Goal: Contribute content: Add original content to the website for others to see

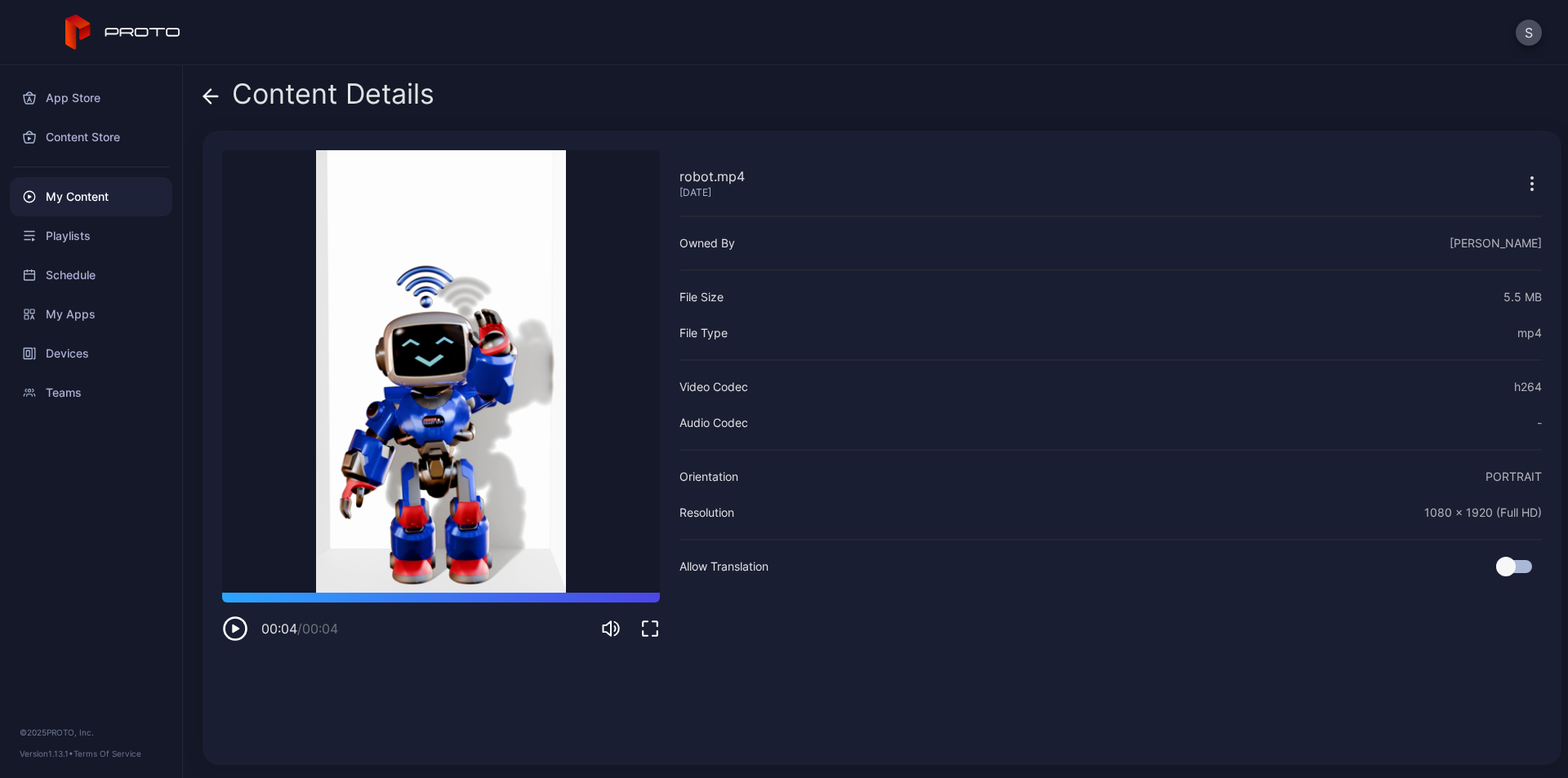
click at [215, 92] on icon at bounding box center [211, 96] width 17 height 17
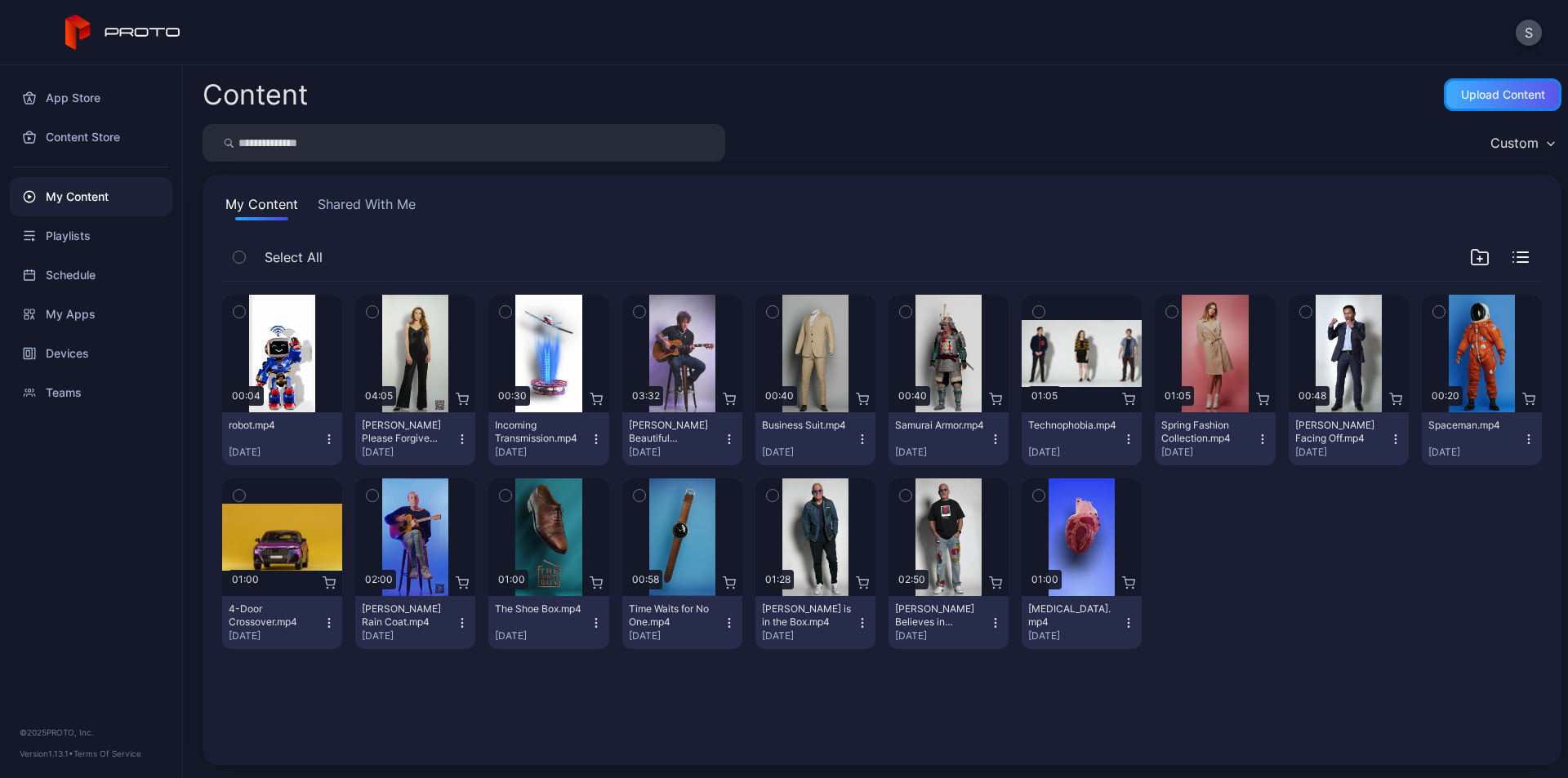
click at [1469, 95] on div "Upload Content" at bounding box center [1503, 94] width 84 height 13
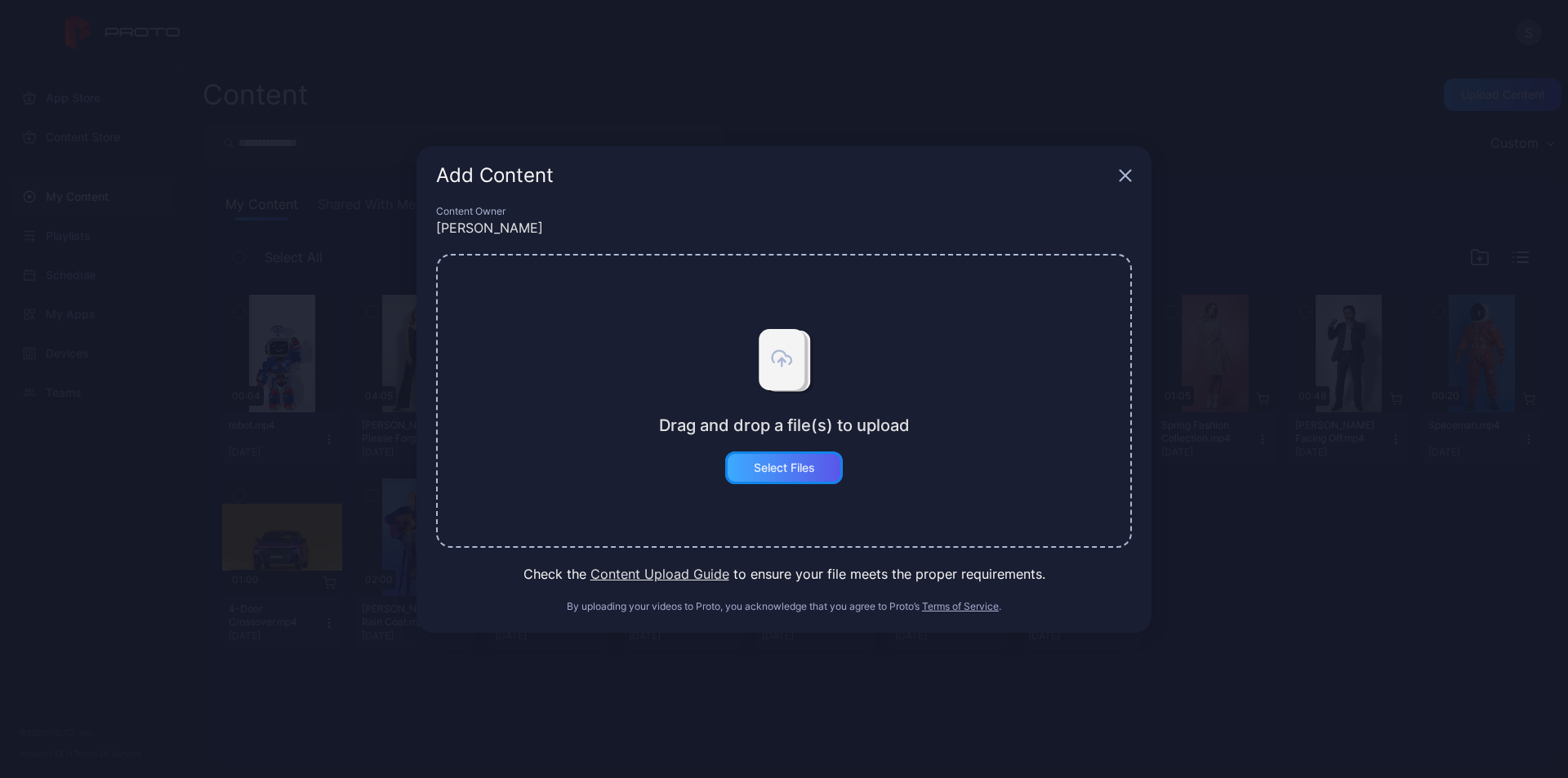
click at [789, 470] on div "Select Files" at bounding box center [784, 468] width 61 height 13
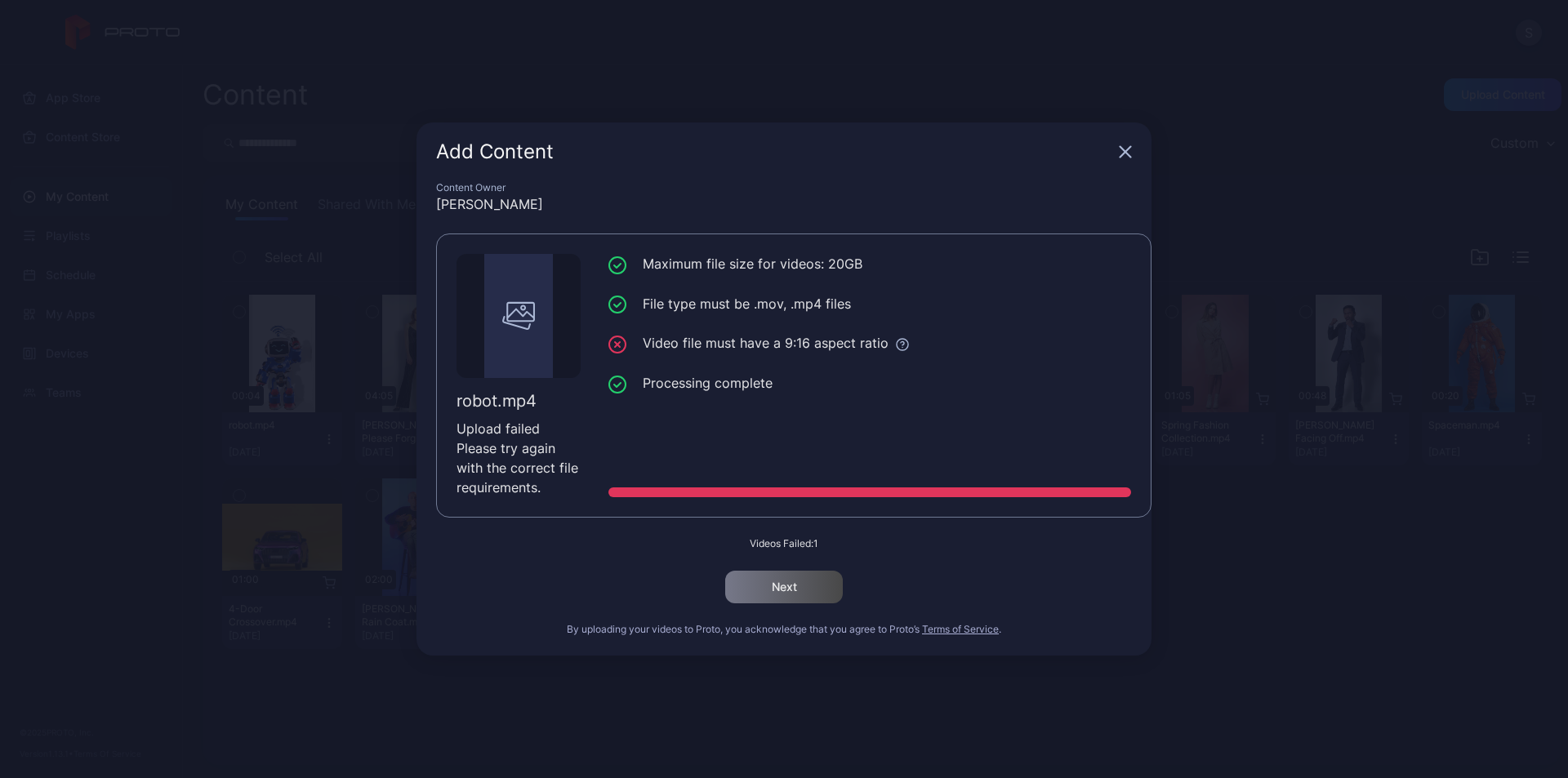
click at [1123, 153] on icon "button" at bounding box center [1126, 153] width 11 height 11
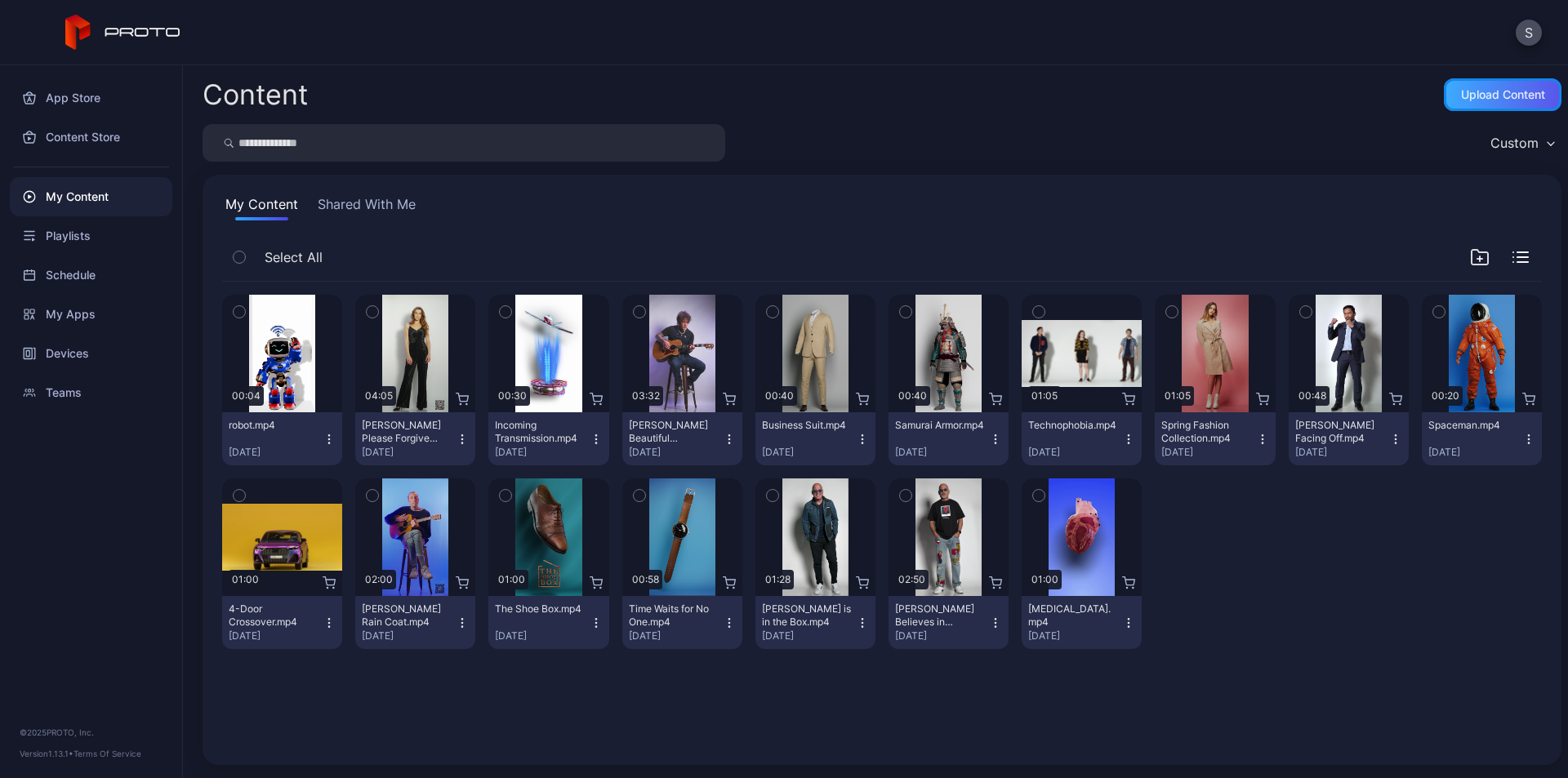
click at [1475, 99] on div "Upload Content" at bounding box center [1503, 94] width 84 height 13
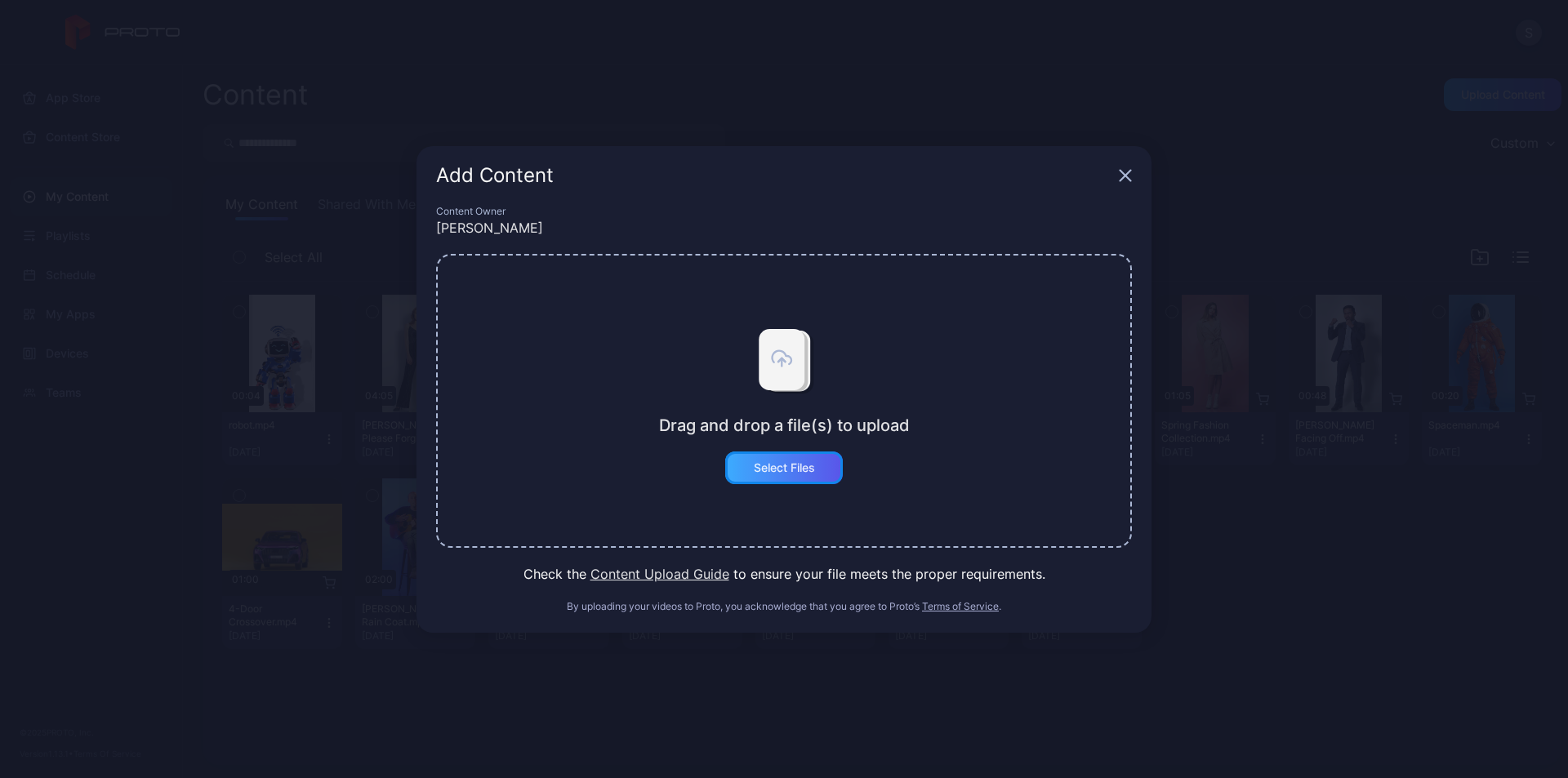
click at [807, 475] on div "Select Files" at bounding box center [784, 468] width 117 height 33
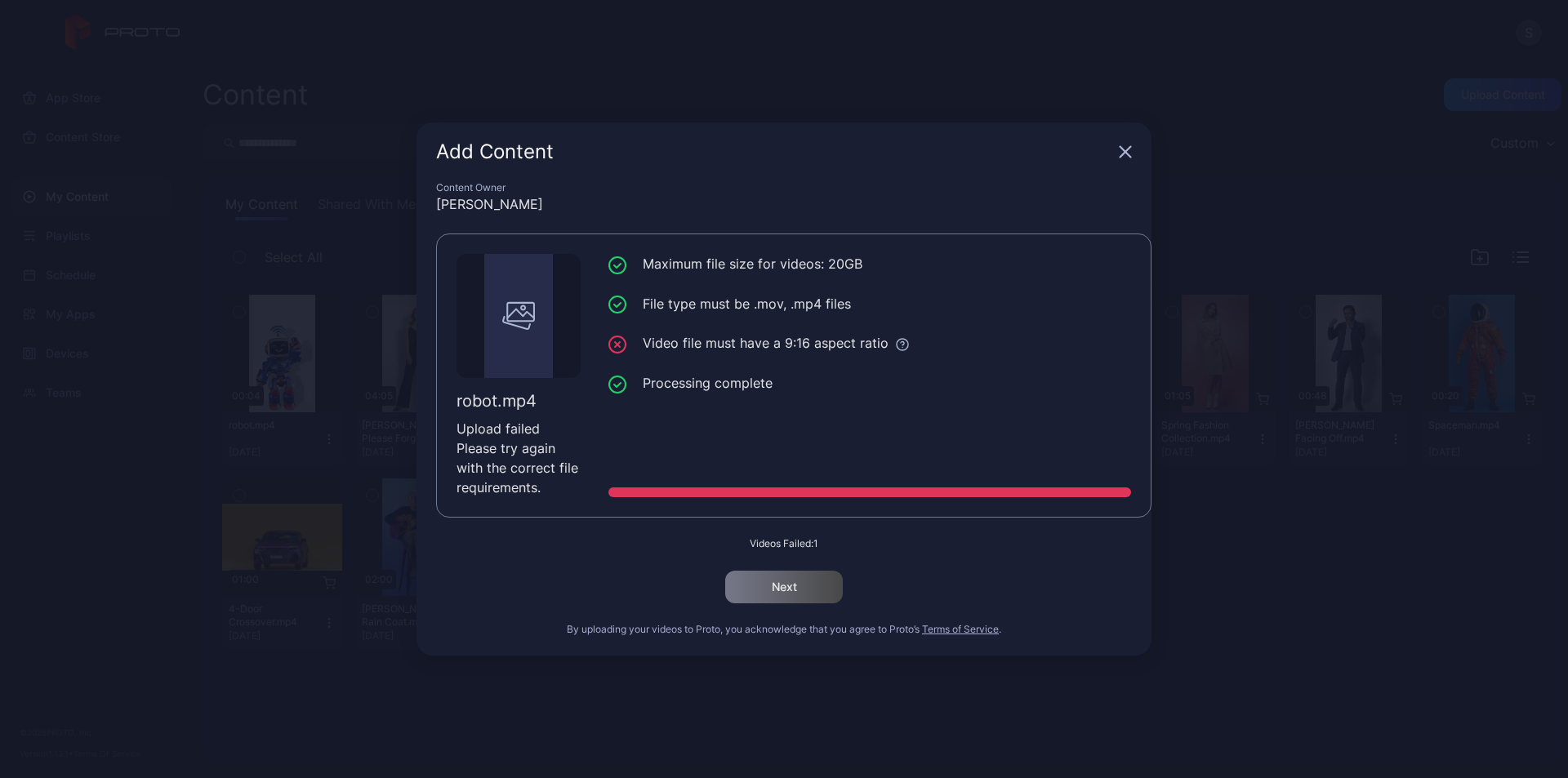
click at [1309, 309] on div "Add Content Content Owner [PERSON_NAME] robot.mp4 Upload failed Please try agai…" at bounding box center [784, 389] width 1568 height 778
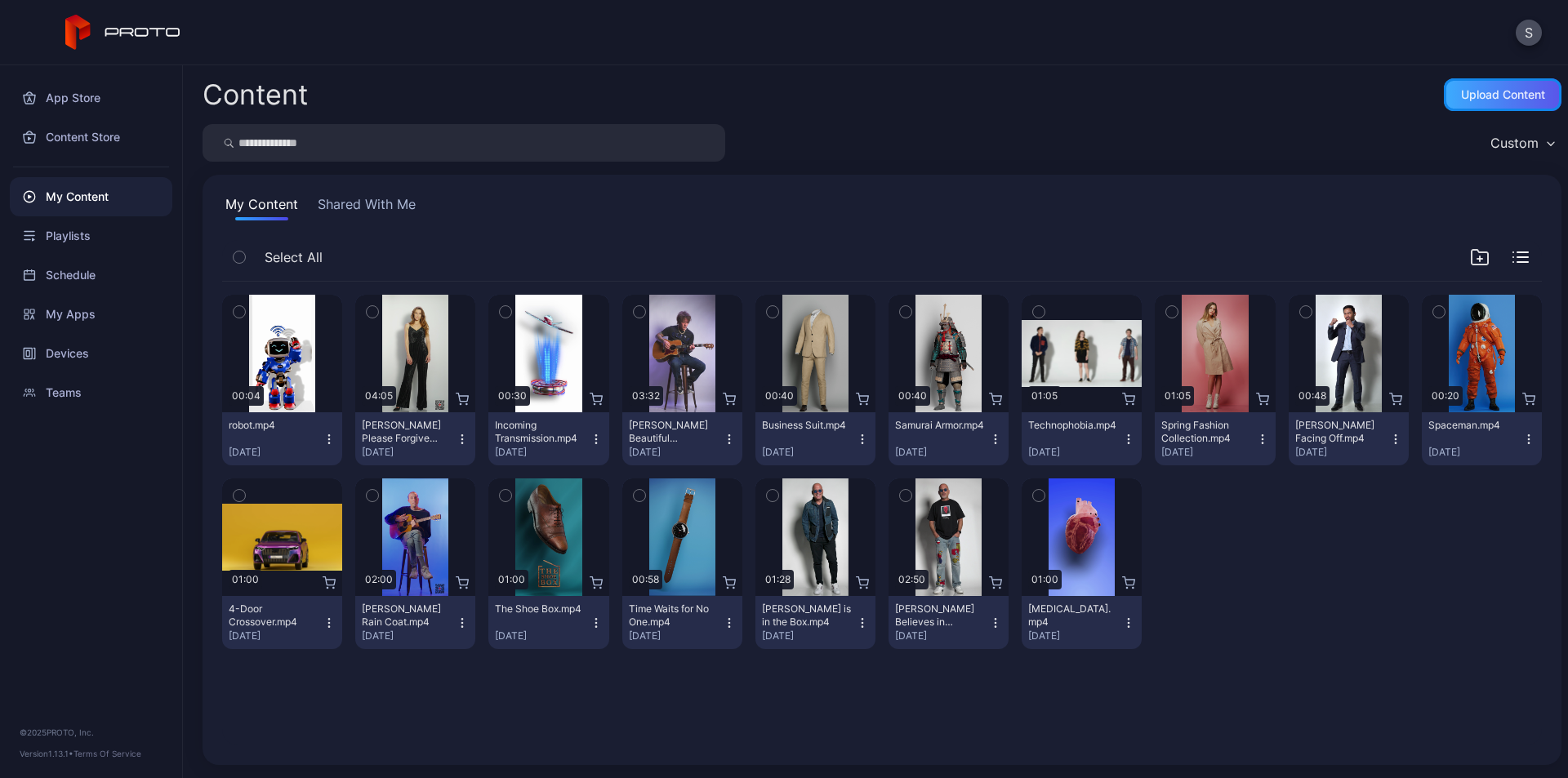
click at [1461, 101] on div "Upload Content" at bounding box center [1503, 94] width 84 height 13
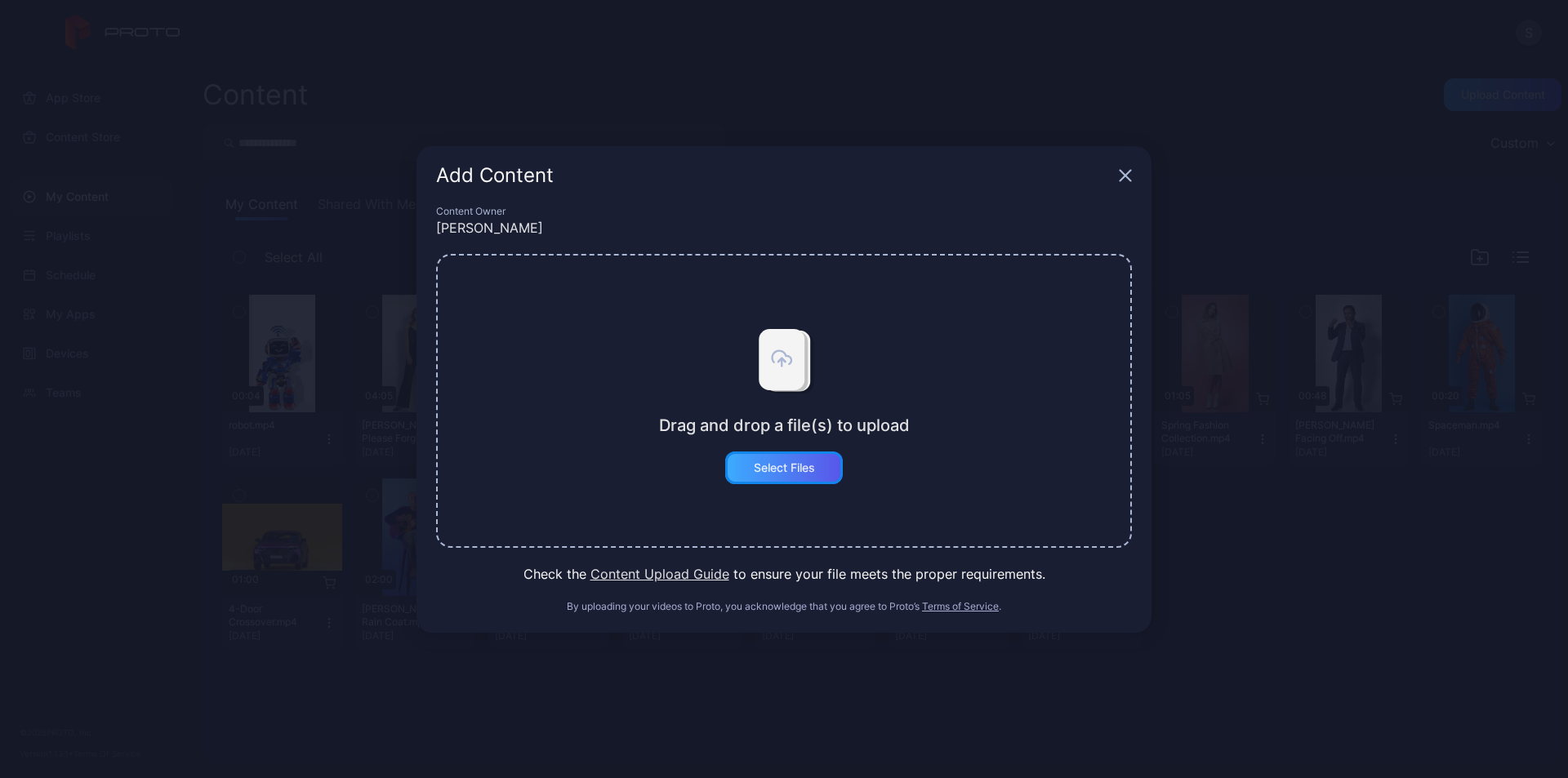
click at [779, 466] on div "Select Files" at bounding box center [784, 468] width 61 height 13
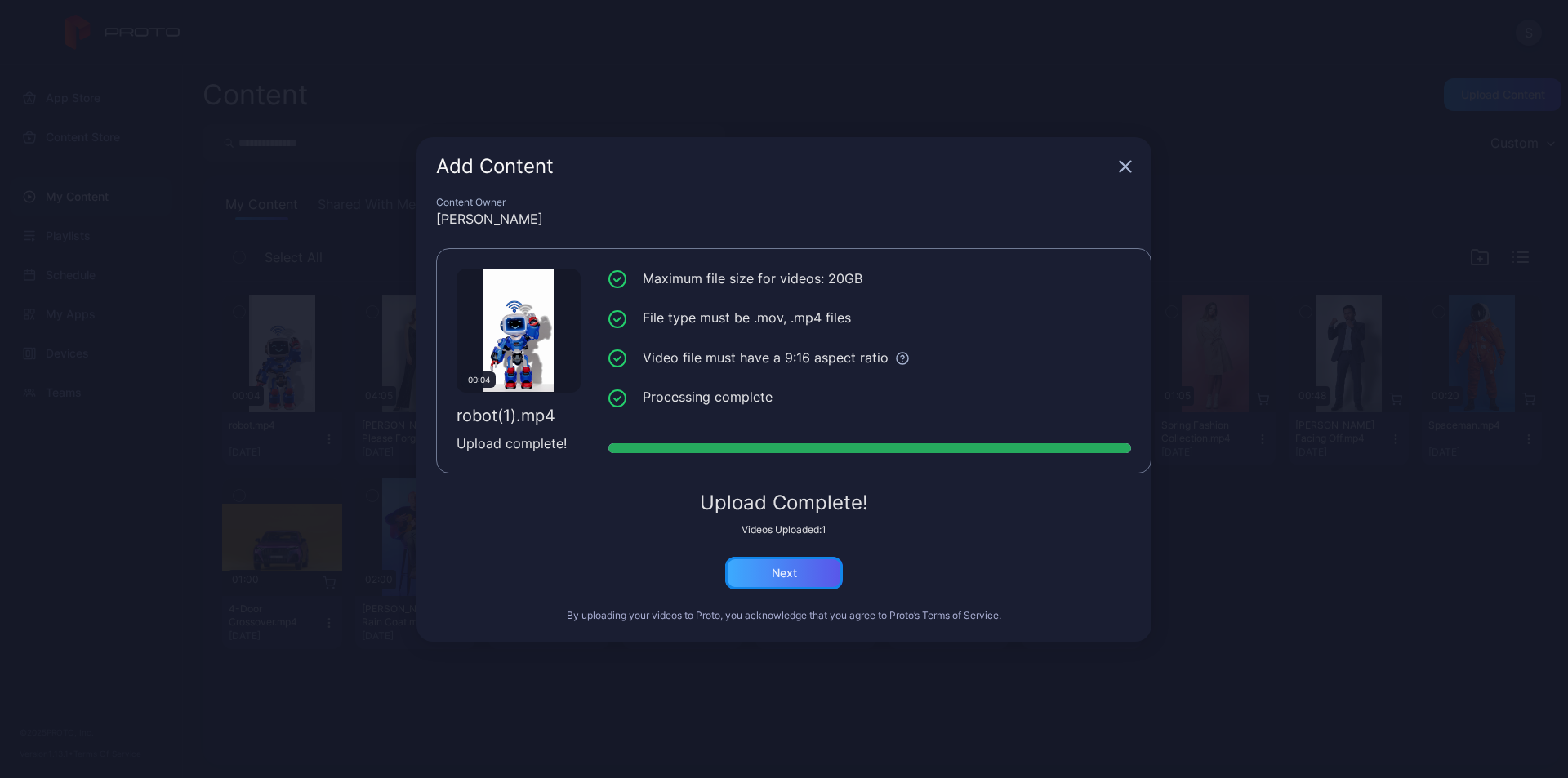
click at [789, 571] on div "Next" at bounding box center [784, 572] width 26 height 13
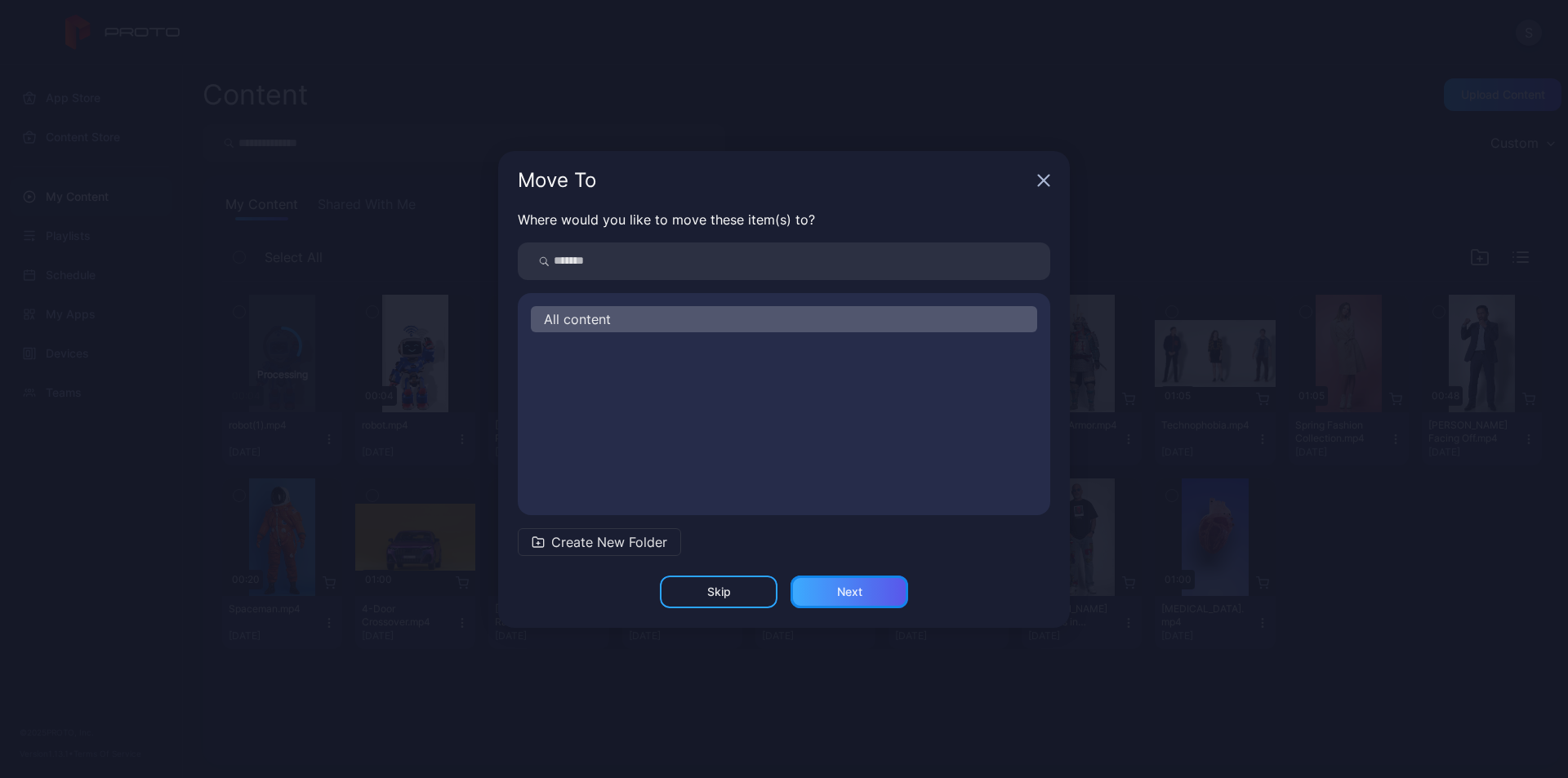
click at [847, 587] on div "Next" at bounding box center [850, 592] width 26 height 13
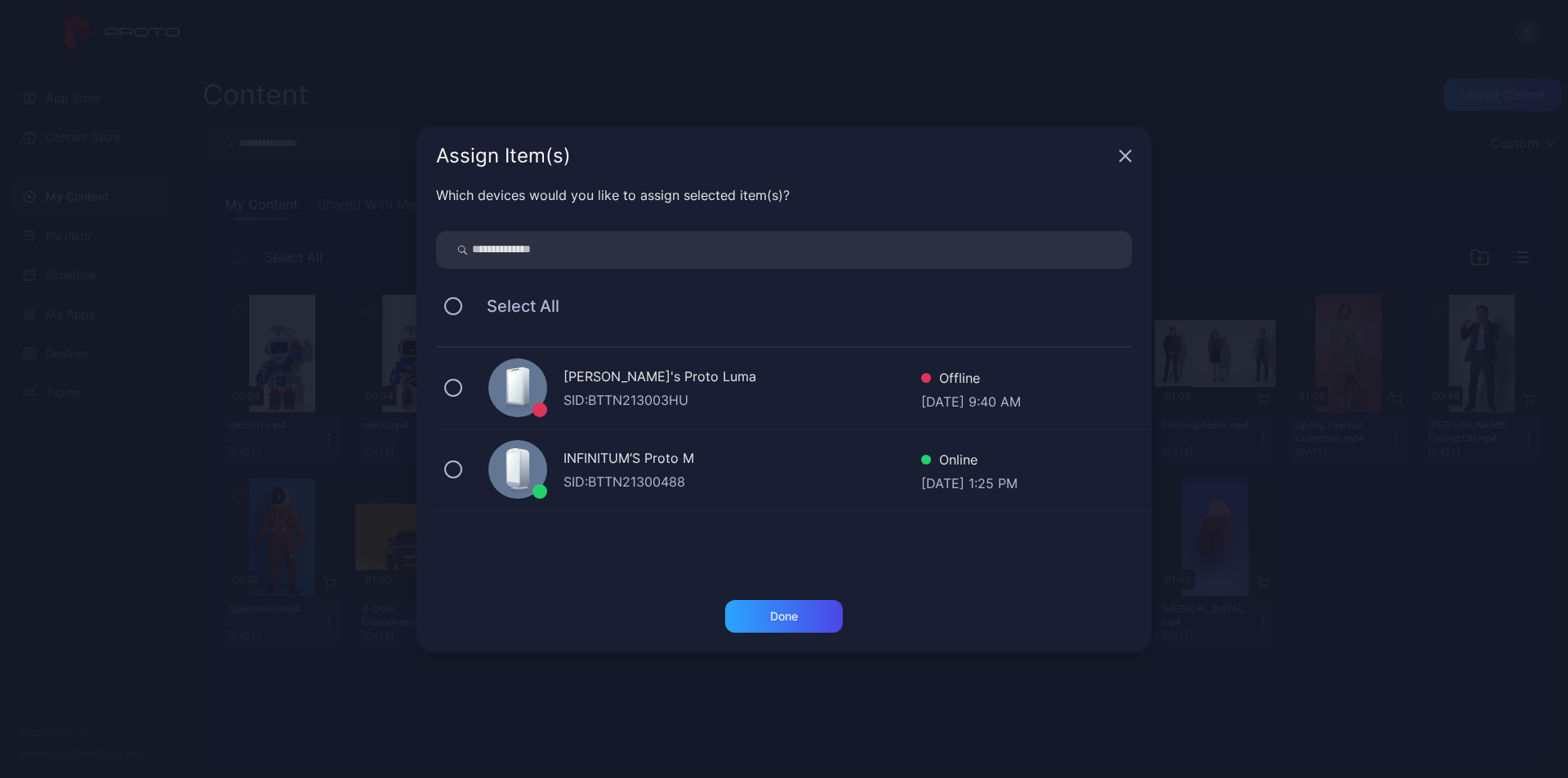
click at [618, 462] on div "INFINITUM’S Proto M" at bounding box center [742, 460] width 357 height 24
click at [802, 625] on div "Done" at bounding box center [784, 616] width 117 height 33
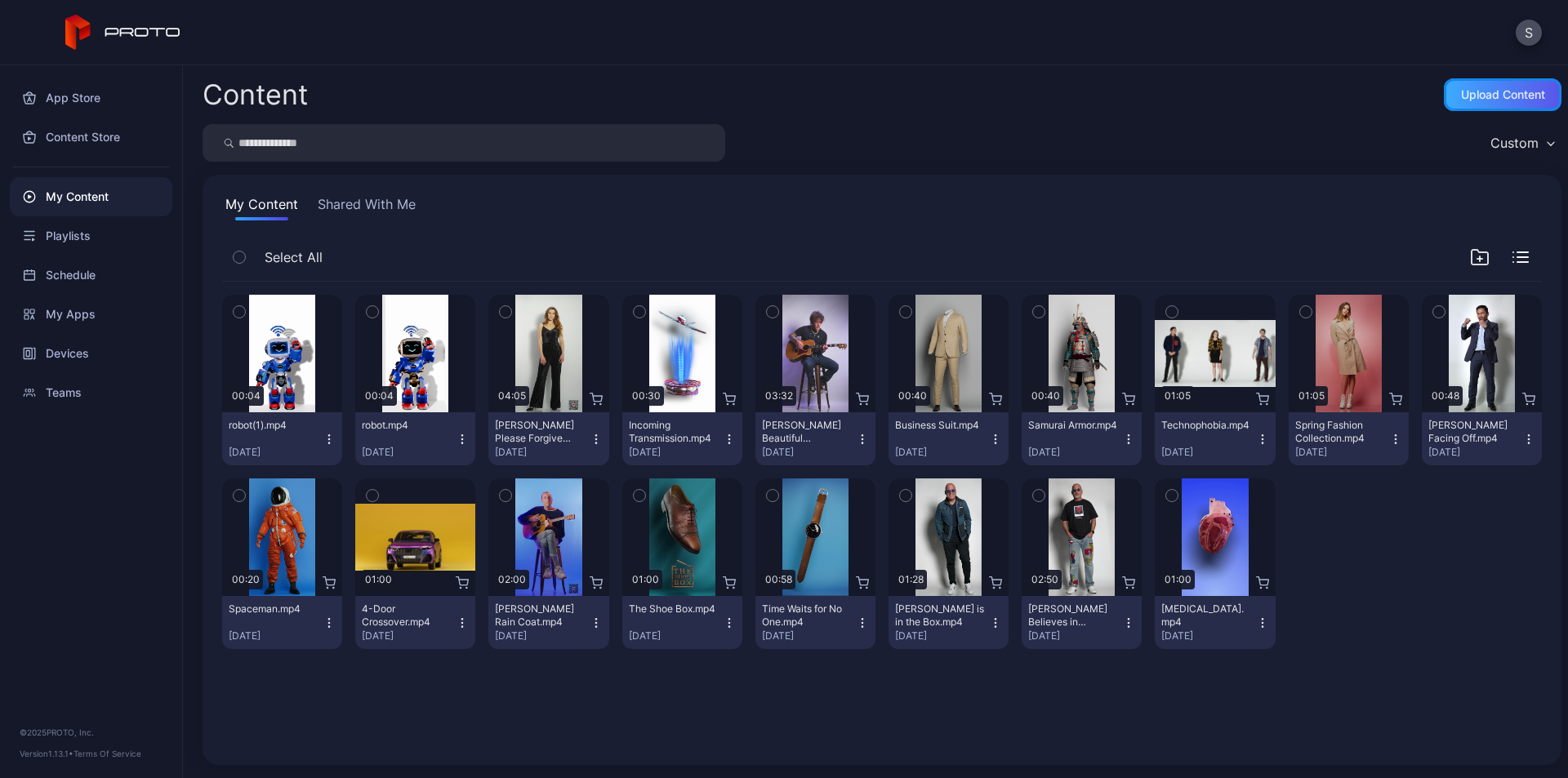
click at [1460, 102] on div "Upload Content" at bounding box center [1502, 94] width 117 height 33
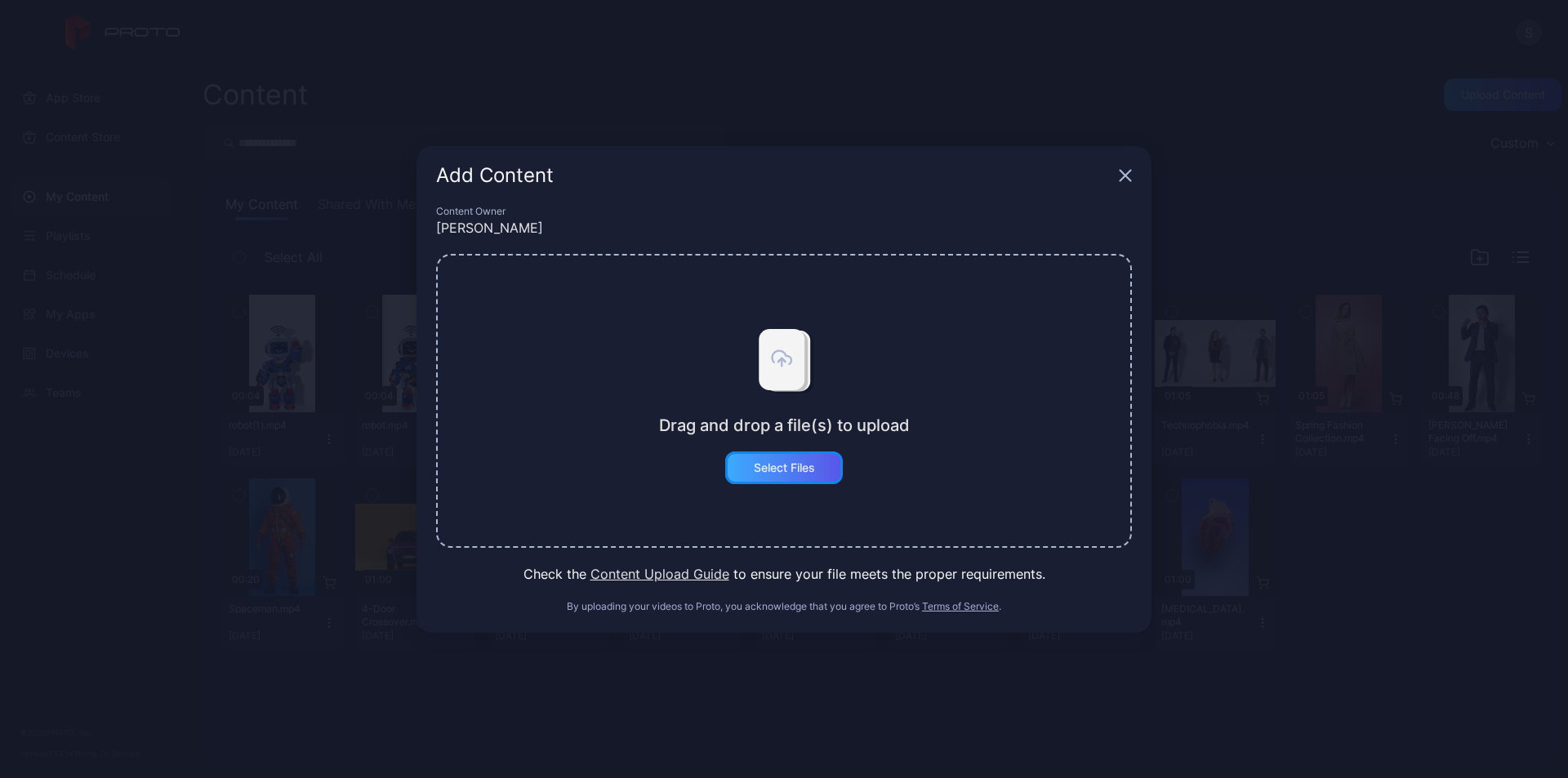
click at [780, 471] on div "Select Files" at bounding box center [784, 468] width 61 height 13
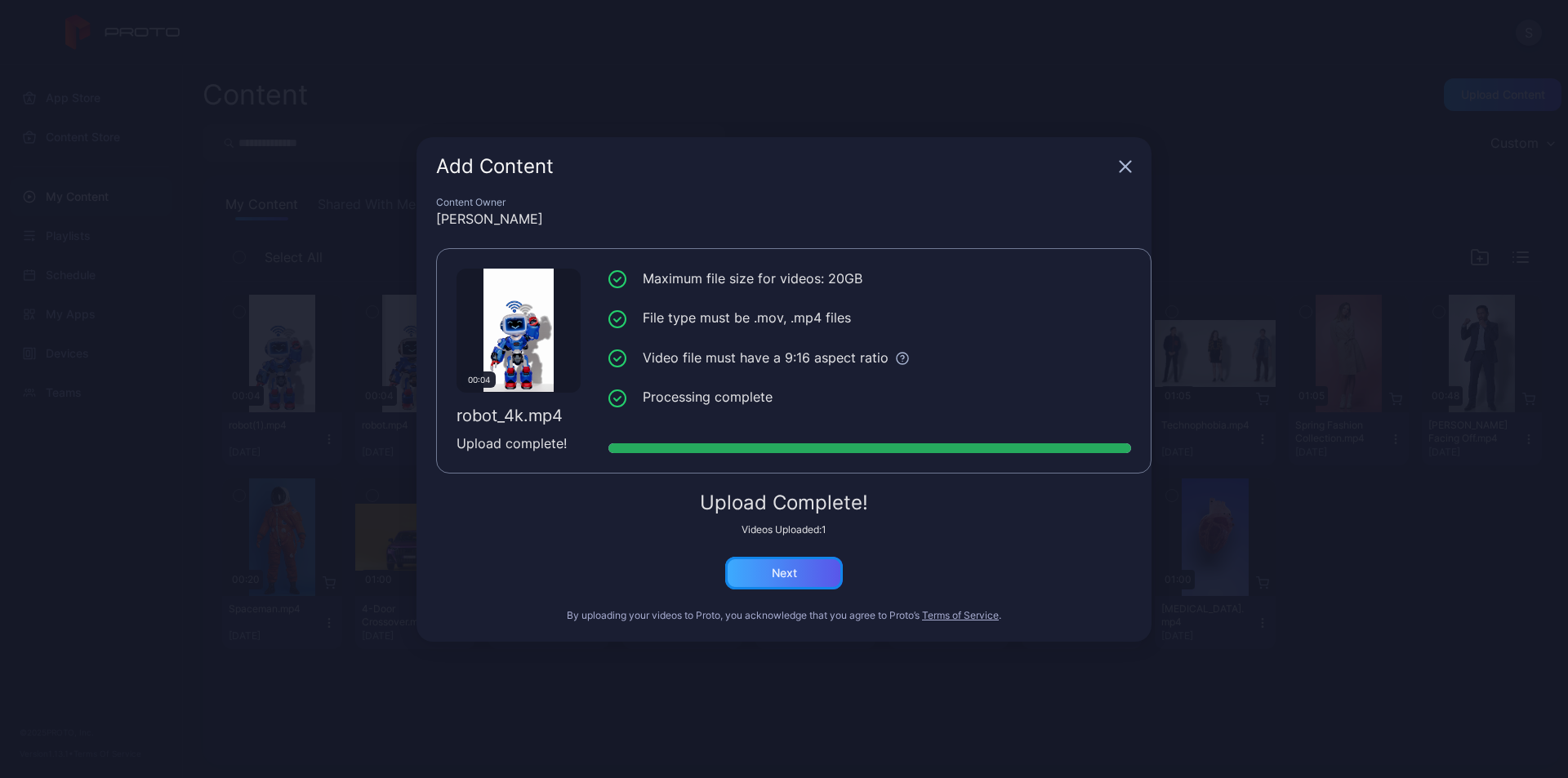
click at [797, 565] on div "Next" at bounding box center [784, 572] width 117 height 33
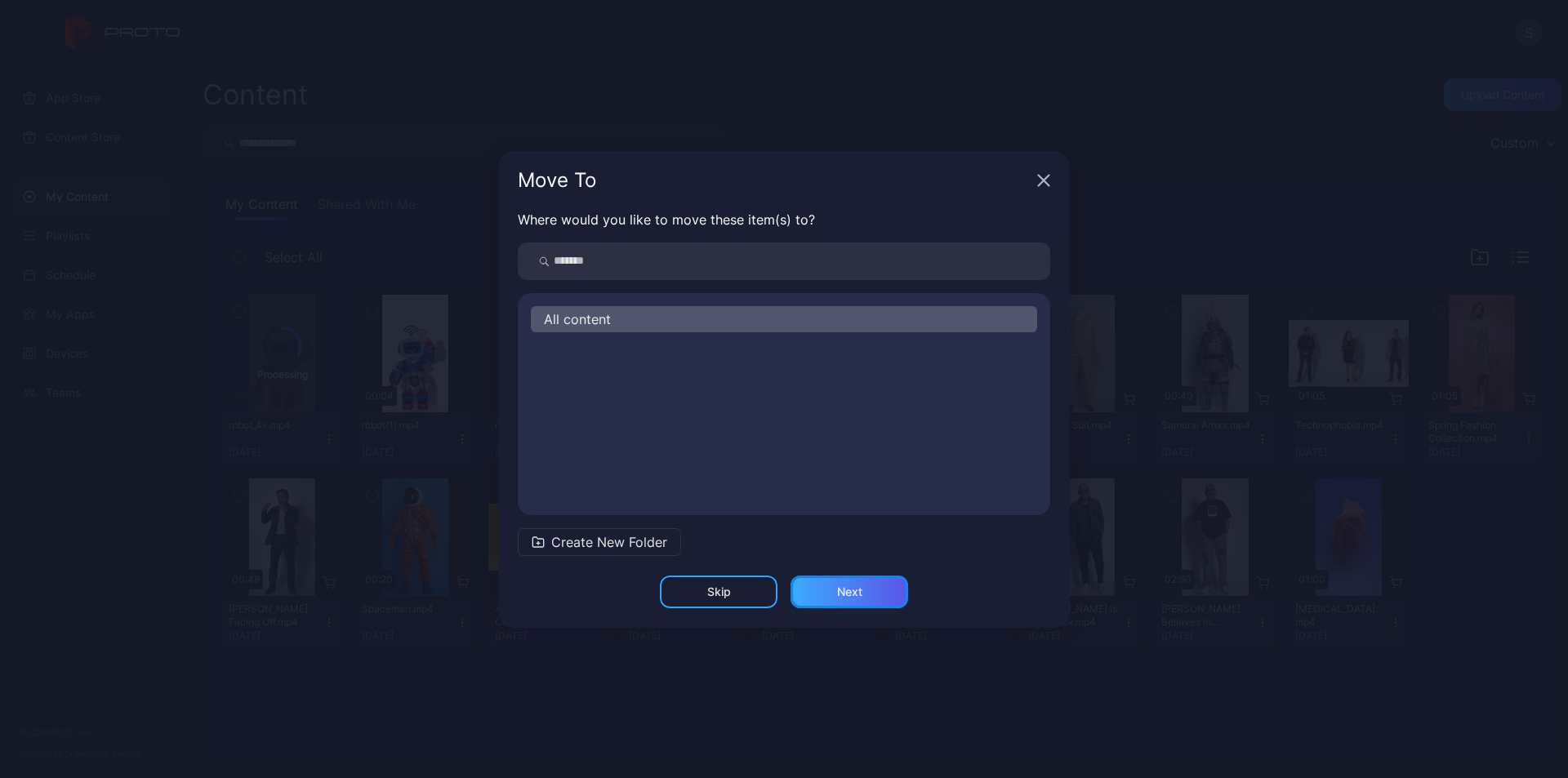
click at [882, 587] on div "Next" at bounding box center [849, 592] width 117 height 33
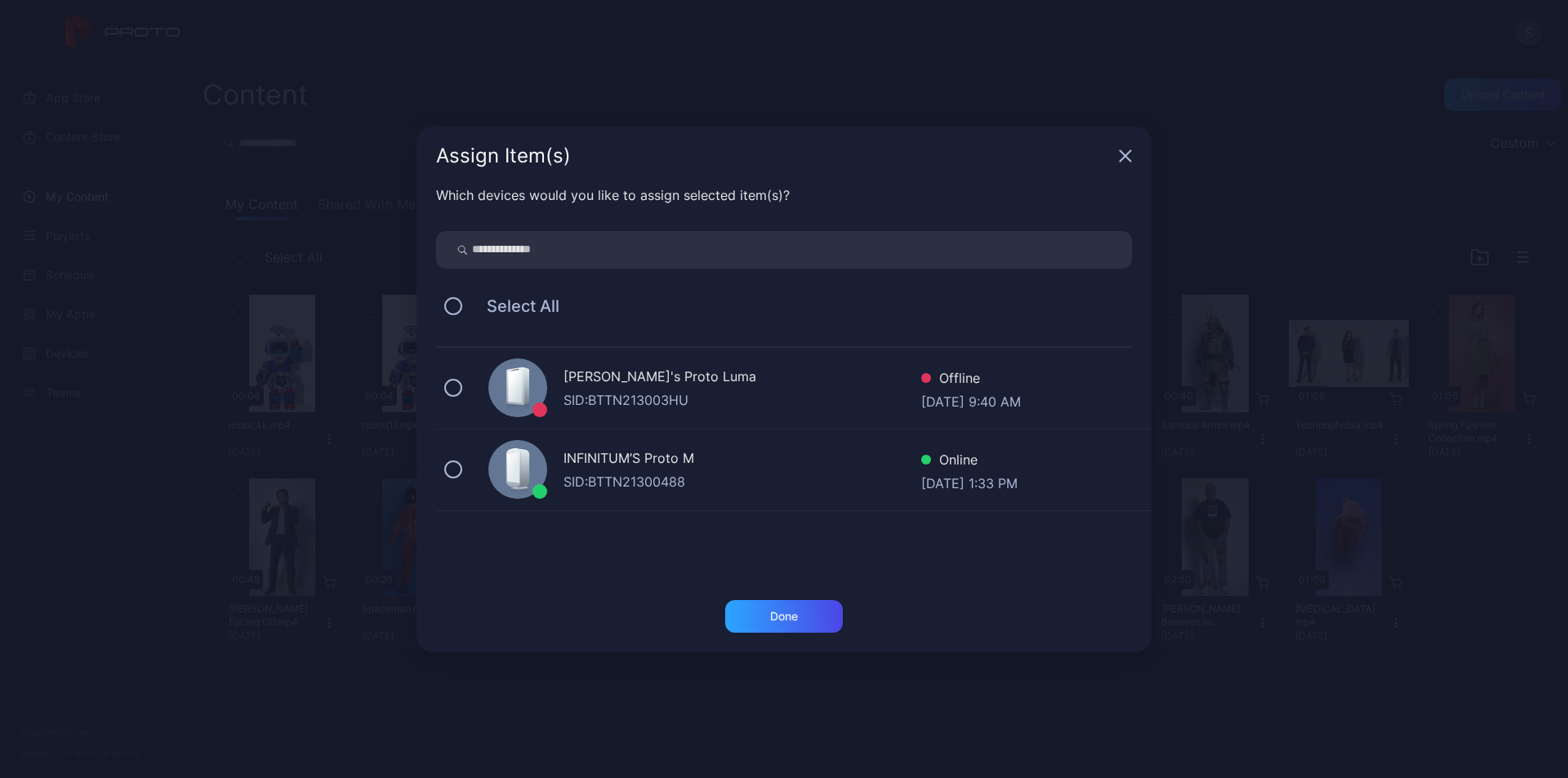
click at [747, 474] on div "SID: BTTN21300488" at bounding box center [742, 482] width 357 height 19
click at [768, 603] on div "Done" at bounding box center [784, 616] width 117 height 33
